Goal: Task Accomplishment & Management: Manage account settings

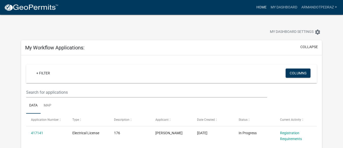
click at [264, 6] on link "Home" at bounding box center [261, 8] width 14 height 10
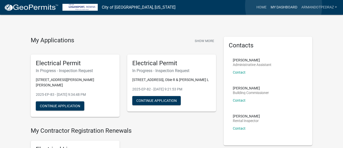
click at [284, 6] on link "My Dashboard" at bounding box center [284, 8] width 31 height 10
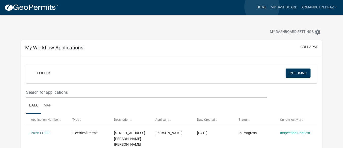
click at [262, 7] on link "Home" at bounding box center [261, 8] width 14 height 10
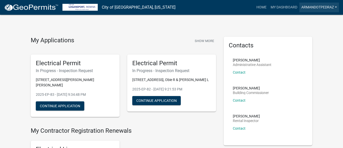
click at [336, 6] on link "armandotpedraz" at bounding box center [319, 8] width 40 height 10
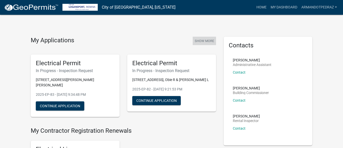
click at [200, 42] on button "Show More" at bounding box center [204, 41] width 23 height 8
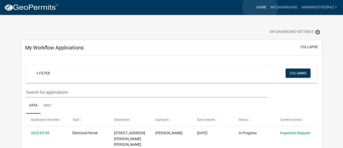
click at [260, 7] on link "Home" at bounding box center [261, 8] width 14 height 10
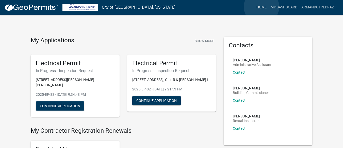
click at [262, 7] on link "Home" at bounding box center [261, 8] width 14 height 10
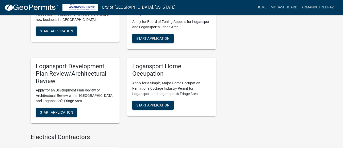
scroll to position [454, 0]
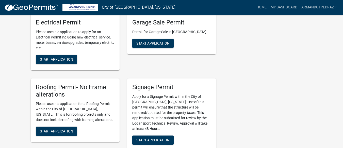
drag, startPoint x: 286, startPoint y: 66, endPoint x: 272, endPoint y: 66, distance: 13.5
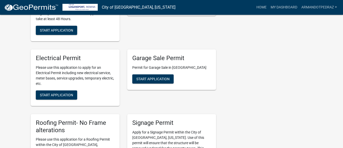
scroll to position [260, 0]
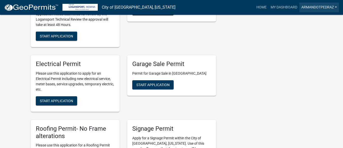
click at [335, 7] on link "armandotpedraz" at bounding box center [319, 8] width 40 height 10
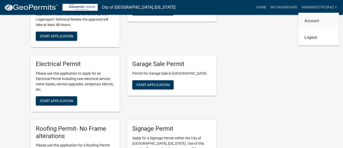
click at [311, 21] on link "Account" at bounding box center [318, 21] width 41 height 12
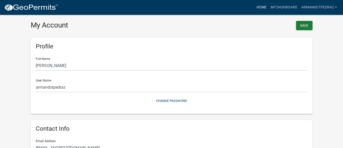
click at [259, 8] on link "Home" at bounding box center [261, 8] width 14 height 10
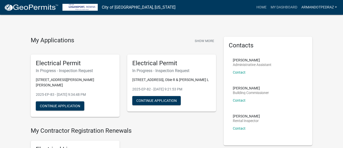
click at [336, 6] on link "armandotpedraz" at bounding box center [319, 8] width 40 height 10
click at [316, 21] on link "Account" at bounding box center [318, 21] width 41 height 12
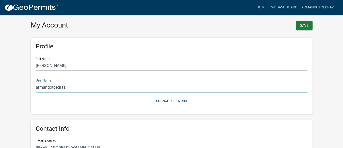
drag, startPoint x: 66, startPoint y: 87, endPoint x: 37, endPoint y: 87, distance: 28.9
click at [37, 87] on input "armandotpedraz" at bounding box center [172, 87] width 272 height 10
click at [336, 6] on link "armandotpedraz" at bounding box center [319, 8] width 40 height 10
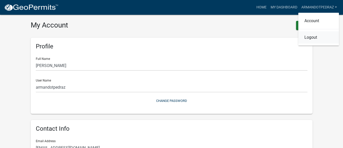
click at [312, 36] on link "Logout" at bounding box center [318, 37] width 41 height 12
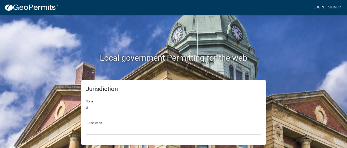
click at [321, 7] on link "Login" at bounding box center [318, 8] width 15 height 10
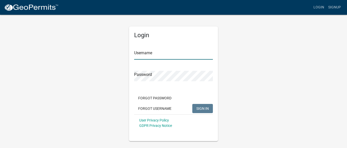
type input "armandotpedraz"
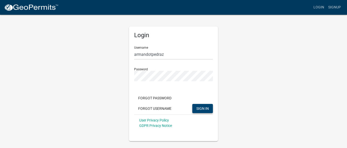
click at [203, 108] on span "SIGN IN" at bounding box center [202, 108] width 12 height 4
click at [129, 76] on div "Login Username armandotpedraz Password Forgot Password Forgot Username SIGN IN …" at bounding box center [173, 83] width 89 height 114
click at [152, 87] on form "Username [PERSON_NAME] Password Forgot Password Forgot Username SIGN IN User Pr…" at bounding box center [173, 86] width 79 height 89
click at [123, 77] on div "Login Username armandotpedraz Password Forgot Password Forgot Username SIGN IN …" at bounding box center [173, 77] width 289 height 126
click at [192, 104] on button "SIGN IN" at bounding box center [202, 108] width 21 height 9
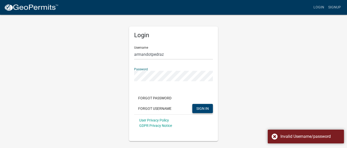
drag, startPoint x: 257, startPoint y: 98, endPoint x: 253, endPoint y: 98, distance: 4.3
click at [257, 98] on div "Login Username armandotpedraz Password Forgot Password Forgot Username SIGN IN …" at bounding box center [173, 77] width 289 height 126
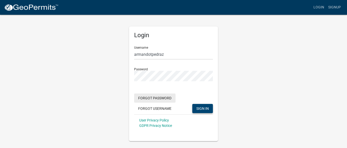
click at [159, 98] on button "Forgot Password" at bounding box center [154, 97] width 41 height 9
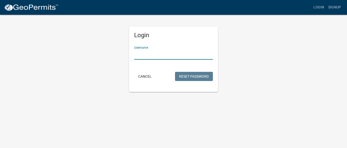
click at [149, 56] on input "Username" at bounding box center [173, 54] width 79 height 10
type input "armandotpedraz"
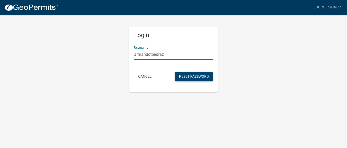
click at [197, 77] on button "Reset Password" at bounding box center [194, 76] width 38 height 9
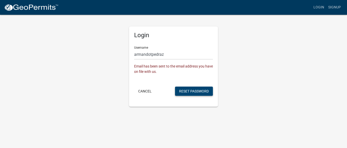
click at [192, 91] on button "Reset Password" at bounding box center [194, 90] width 38 height 9
click at [320, 5] on link "Login" at bounding box center [318, 8] width 15 height 10
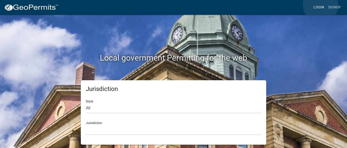
click at [320, 5] on link "Login" at bounding box center [318, 8] width 15 height 10
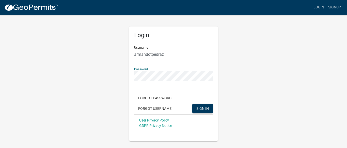
click at [113, 74] on div "Login Username armandotpedraz Password Forgot Password Forgot Username SIGN IN …" at bounding box center [173, 77] width 289 height 126
click at [115, 74] on div "Login Username armandotpedraz Password Forgot Password Forgot Username SIGN IN …" at bounding box center [173, 77] width 289 height 126
click at [229, 107] on div "Login Username armandotpedraz Password Forgot Password Forgot Username SIGN IN …" at bounding box center [173, 77] width 289 height 126
click at [202, 108] on span "SIGN IN" at bounding box center [202, 108] width 12 height 4
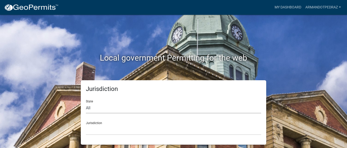
click at [90, 107] on select "All [US_STATE] [US_STATE] [US_STATE] [US_STATE] [US_STATE] [US_STATE] [US_STATE…" at bounding box center [173, 108] width 175 height 10
select select "[US_STATE]"
click at [86, 103] on select "All [US_STATE] [US_STATE] [US_STATE] [US_STATE] [US_STATE] [US_STATE] [US_STATE…" at bounding box center [173, 108] width 175 height 10
click at [93, 124] on div "Jurisdiction City of [GEOGRAPHIC_DATA], [US_STATE] City of [GEOGRAPHIC_DATA], […" at bounding box center [173, 126] width 175 height 18
click at [113, 128] on select "City of [GEOGRAPHIC_DATA], [US_STATE] City of [GEOGRAPHIC_DATA], [US_STATE] Cit…" at bounding box center [173, 129] width 175 height 10
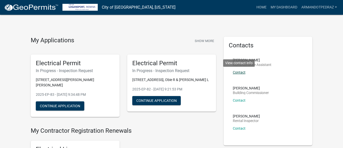
click at [240, 72] on link "Contact" at bounding box center [239, 72] width 13 height 4
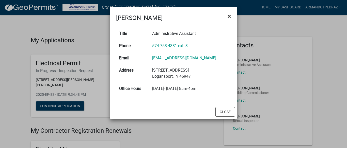
click at [229, 15] on span "×" at bounding box center [228, 16] width 3 height 7
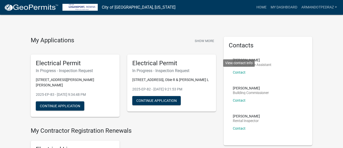
click at [287, 46] on h5 "Contacts" at bounding box center [268, 45] width 79 height 7
click at [246, 46] on h5 "Contacts" at bounding box center [268, 45] width 79 height 7
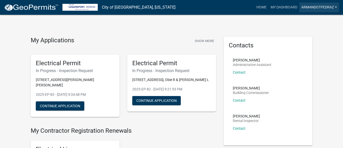
click at [336, 7] on link "armandotpedraz" at bounding box center [319, 8] width 40 height 10
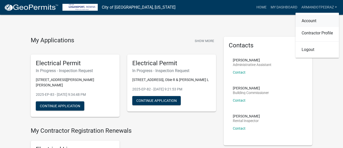
click at [304, 21] on link "Account" at bounding box center [317, 21] width 43 height 12
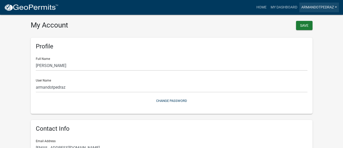
click at [335, 7] on link "armandotpedraz" at bounding box center [319, 8] width 40 height 10
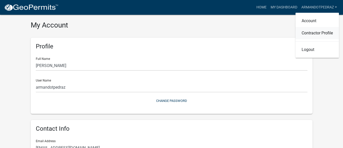
click at [321, 32] on link "Contractor Profile" at bounding box center [317, 33] width 43 height 12
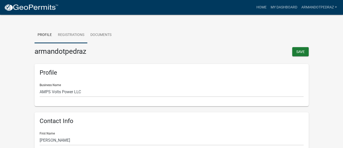
click at [71, 34] on link "Registrations" at bounding box center [71, 35] width 32 height 16
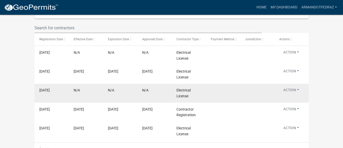
scroll to position [76, 0]
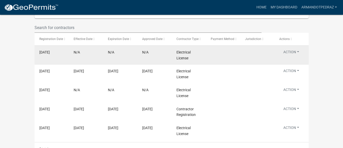
click at [291, 52] on button "Action" at bounding box center [291, 52] width 24 height 7
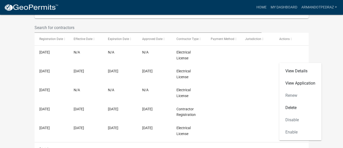
click at [320, 41] on wm-contractor-profile-view "more_horiz Home My Dashboard armandotpedraz Account Contractor Profile Logout P…" at bounding box center [171, 42] width 343 height 225
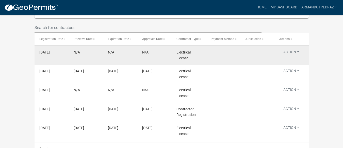
click at [293, 57] on button "Action" at bounding box center [291, 52] width 24 height 7
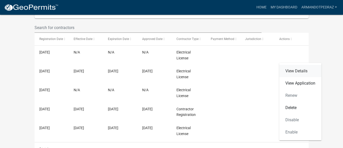
click at [295, 70] on link "View Details" at bounding box center [300, 71] width 42 height 12
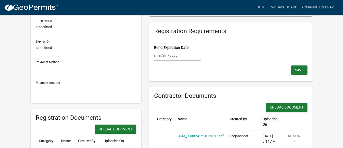
scroll to position [76, 0]
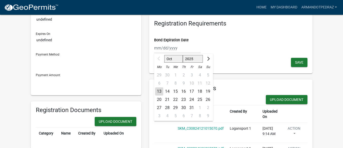
click at [160, 46] on div "Oct Nov [DATE] 2026 2027 2028 2029 2030 2031 2032 2033 2034 2035 2036 2037 2038…" at bounding box center [177, 48] width 46 height 10
click at [206, 58] on span "Next month" at bounding box center [208, 59] width 4 height 4
select select "1"
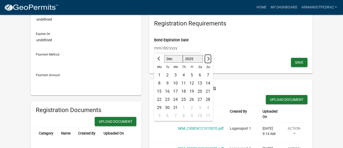
select select "2026"
click at [205, 60] on button "Next month" at bounding box center [208, 59] width 6 height 8
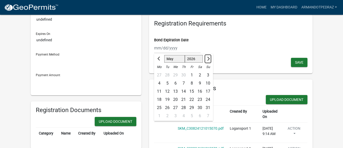
click at [205, 60] on button "Next month" at bounding box center [208, 59] width 6 height 8
click at [206, 60] on span "Next month" at bounding box center [208, 59] width 4 height 4
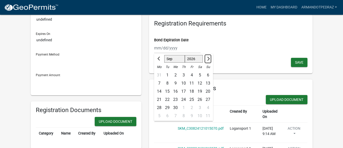
select select "10"
click at [173, 90] on div "14" at bounding box center [175, 91] width 8 height 8
type input "[DATE]"
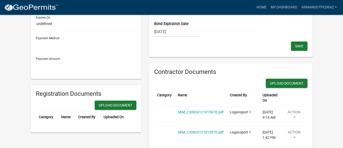
scroll to position [102, 0]
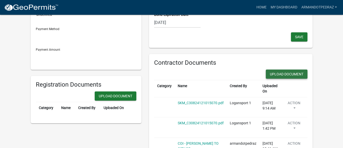
click at [290, 74] on button "Upload Document" at bounding box center [287, 73] width 42 height 9
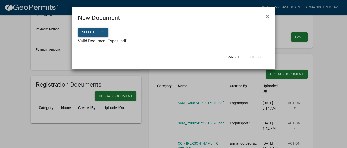
click at [96, 31] on button "Select files" at bounding box center [93, 31] width 30 height 9
click at [94, 32] on button "Select files" at bounding box center [93, 31] width 30 height 9
click at [267, 17] on span "×" at bounding box center [267, 16] width 3 height 7
